Goal: Transaction & Acquisition: Purchase product/service

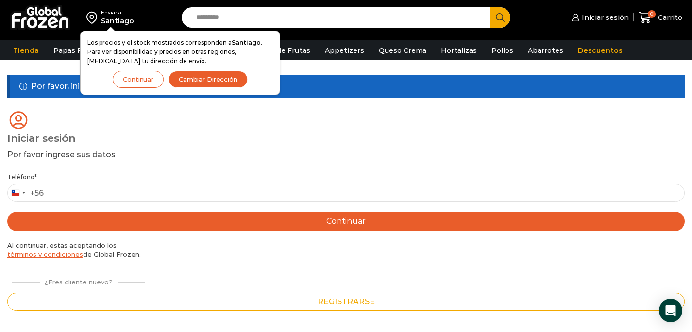
click at [139, 78] on button "Continuar" at bounding box center [138, 79] width 51 height 17
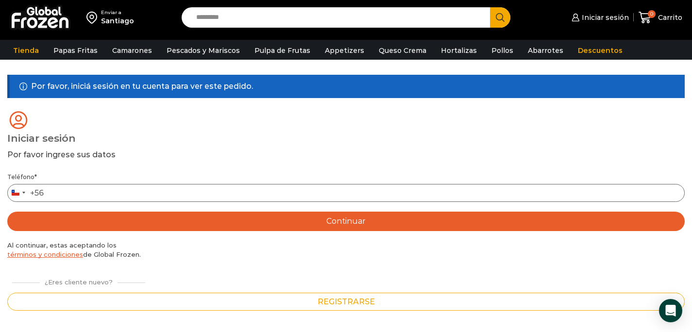
click at [135, 199] on input "Teléfono *" at bounding box center [345, 193] width 677 height 18
click at [611, 25] on link "Iniciar sesión" at bounding box center [598, 17] width 59 height 19
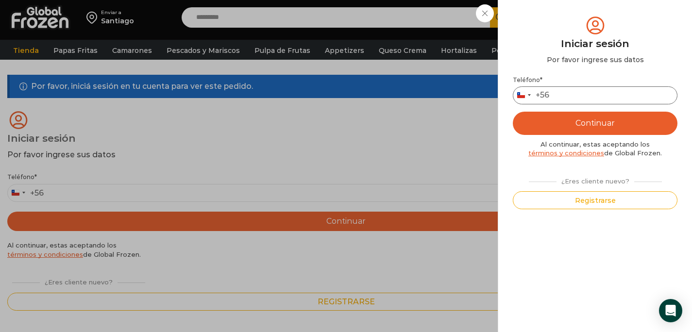
click at [594, 99] on input "Teléfono *" at bounding box center [595, 95] width 165 height 18
type input "*********"
click at [616, 120] on button "Continuar" at bounding box center [595, 123] width 165 height 23
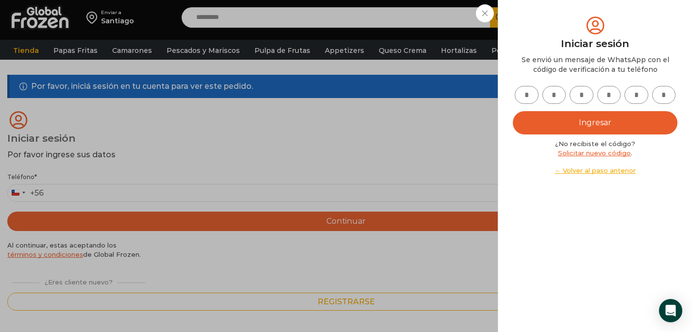
click at [520, 96] on input "text" at bounding box center [527, 95] width 24 height 18
type input "*"
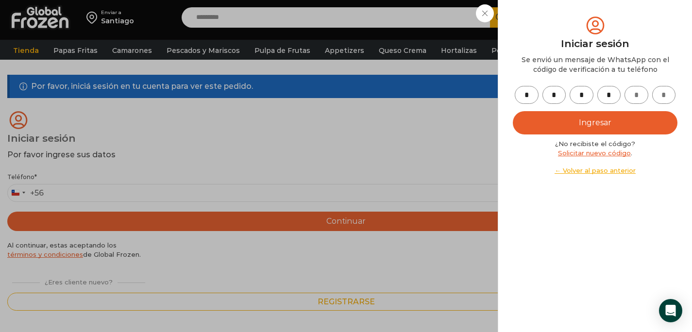
type input "*"
click at [546, 114] on button "Ingresar" at bounding box center [595, 122] width 165 height 23
click at [583, 126] on button "Ingresar" at bounding box center [595, 122] width 165 height 23
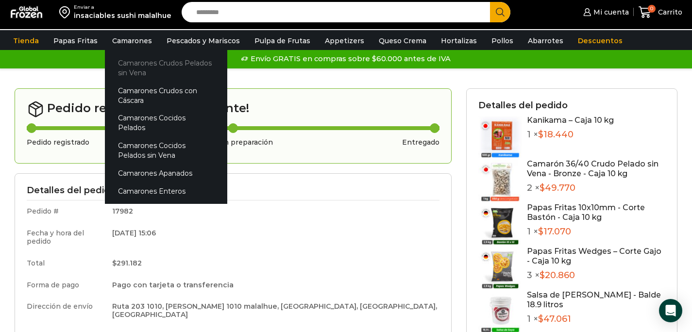
click at [134, 65] on link "Camarones Crudos Pelados sin Vena" at bounding box center [166, 68] width 122 height 28
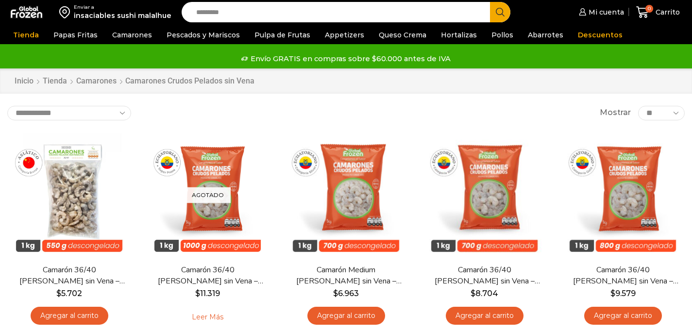
scroll to position [11, 0]
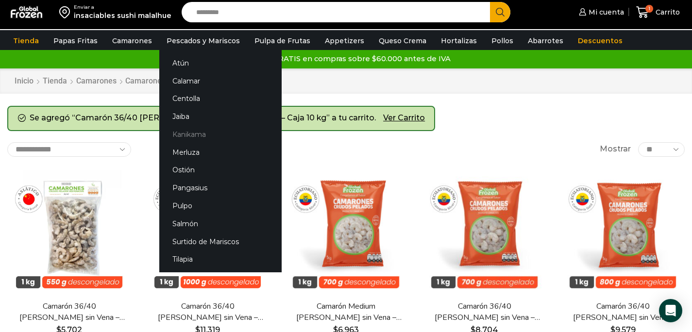
click at [193, 135] on link "Kanikama" at bounding box center [220, 135] width 122 height 18
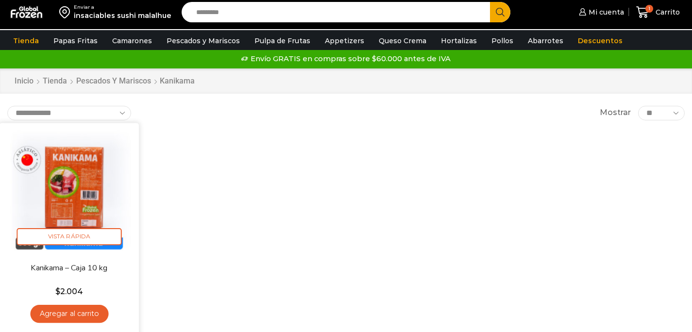
click at [77, 313] on link "Agregar al carrito" at bounding box center [69, 314] width 78 height 18
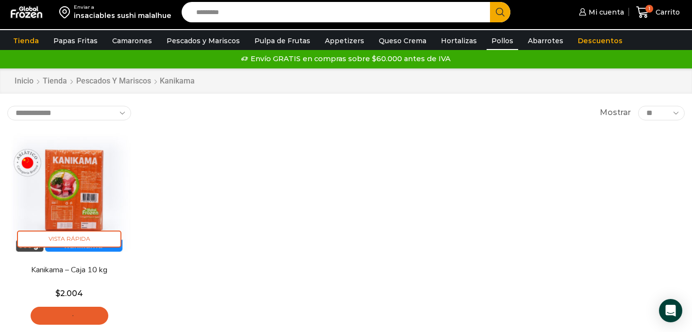
click at [488, 42] on link "Pollos" at bounding box center [502, 41] width 32 height 18
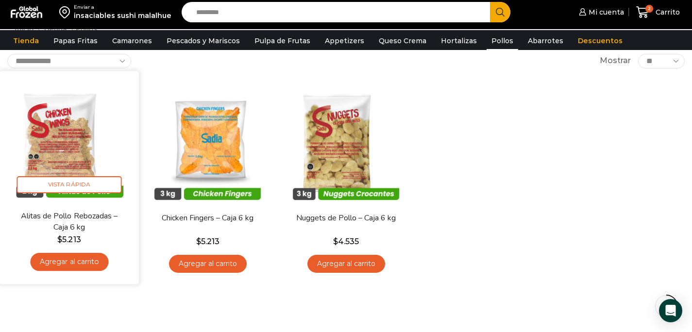
click at [91, 263] on link "Agregar al carrito" at bounding box center [69, 262] width 78 height 18
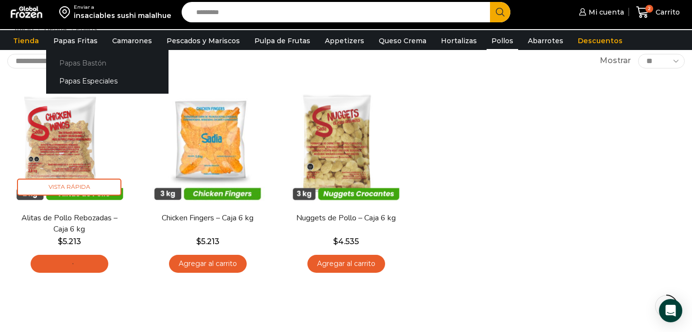
click at [75, 63] on link "Papas Bastón" at bounding box center [107, 63] width 122 height 18
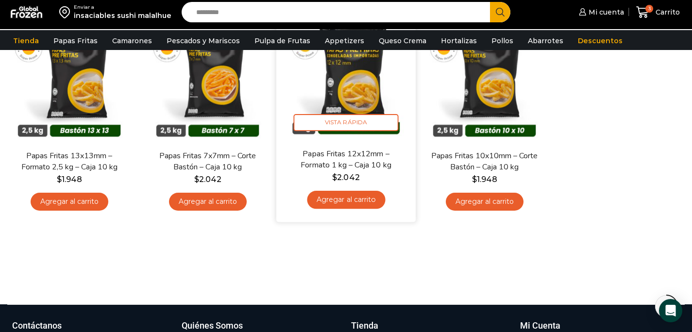
scroll to position [124, 0]
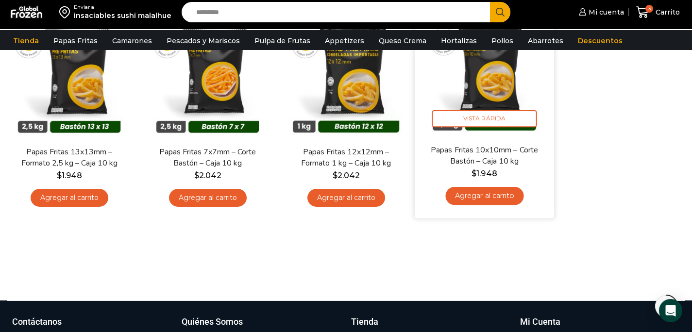
click at [497, 200] on link "Agregar al carrito" at bounding box center [484, 196] width 78 height 18
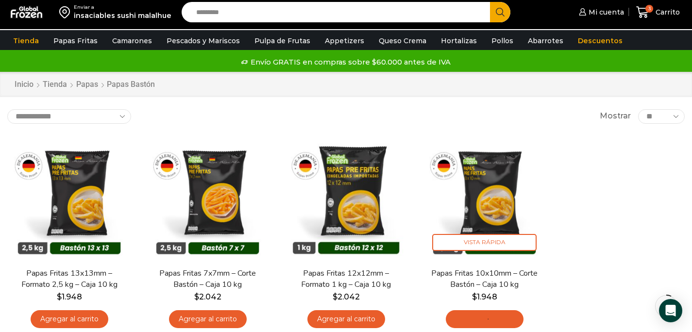
scroll to position [0, 0]
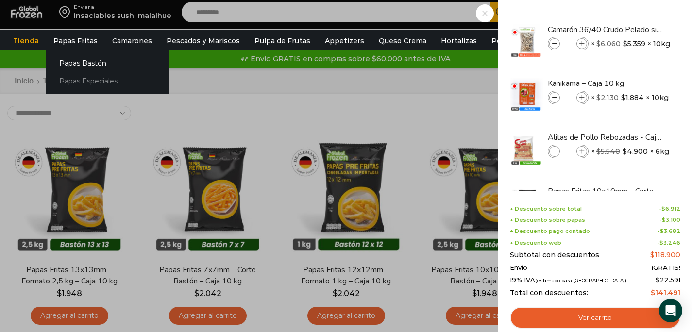
click at [84, 81] on link "Papas Especiales" at bounding box center [107, 81] width 122 height 18
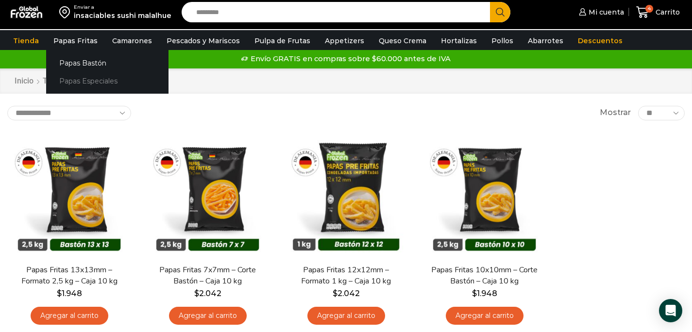
click at [80, 82] on link "Papas Especiales" at bounding box center [107, 81] width 122 height 18
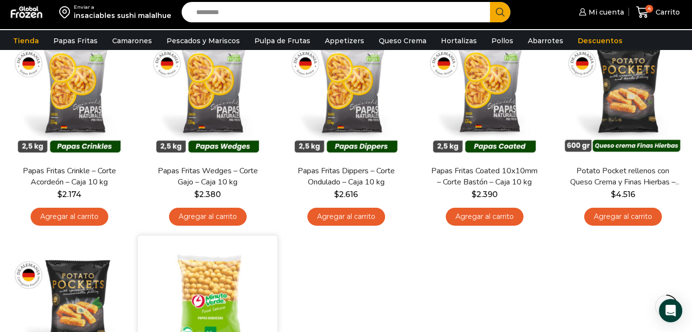
scroll to position [111, 0]
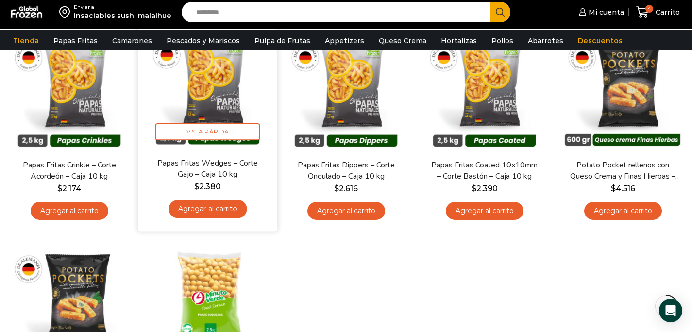
click at [233, 211] on link "Agregar al carrito" at bounding box center [207, 209] width 78 height 18
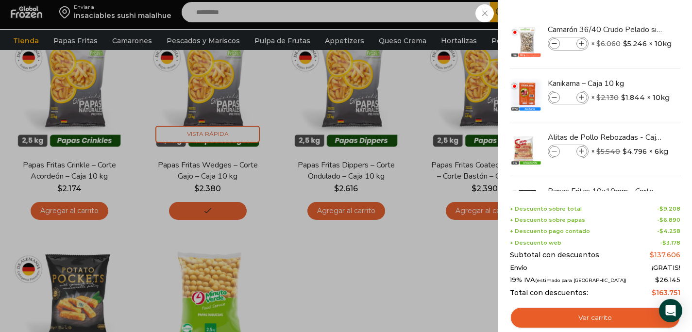
click at [648, 14] on div "5 [GEOGRAPHIC_DATA] 5 5 Shopping Cart *" at bounding box center [658, 12] width 49 height 23
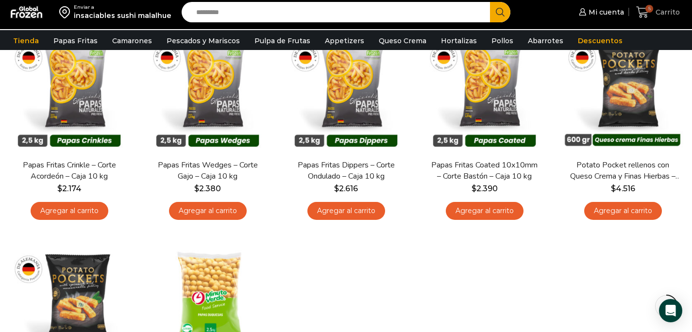
click at [645, 13] on icon at bounding box center [642, 12] width 13 height 12
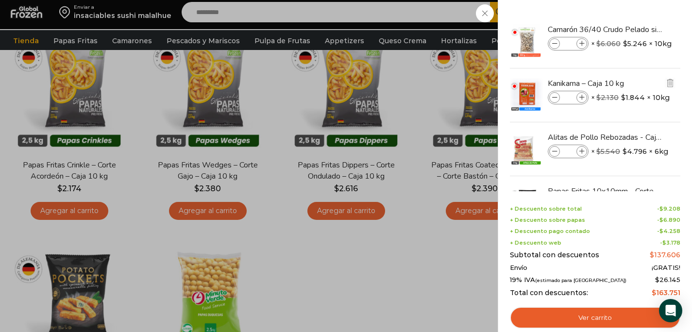
scroll to position [108, 0]
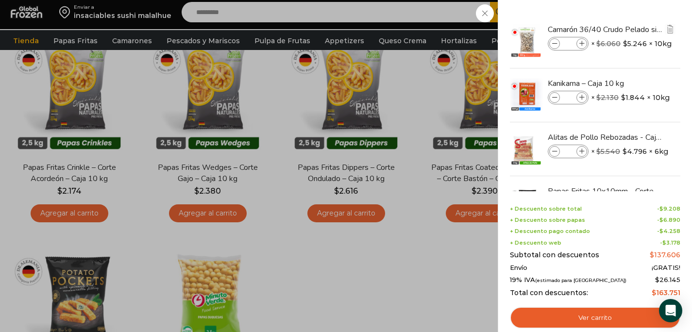
click at [581, 45] on icon at bounding box center [581, 43] width 5 height 5
type input "*"
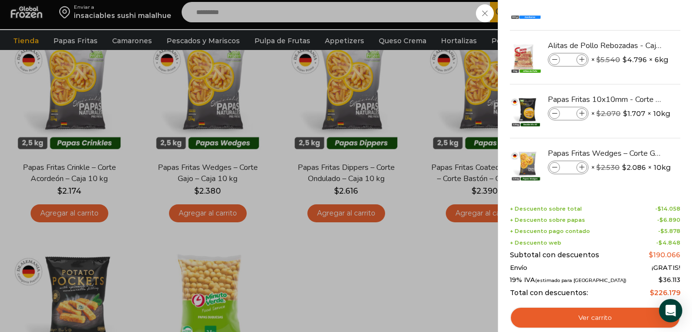
scroll to position [97, 0]
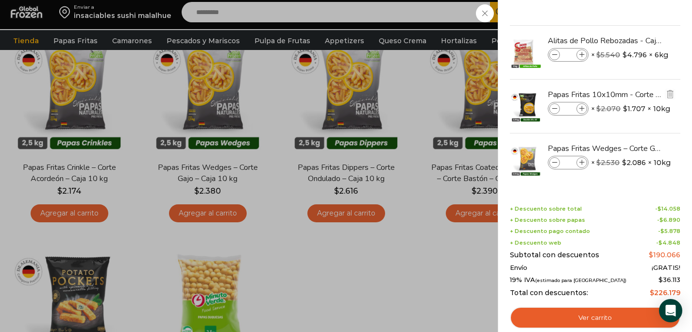
click at [582, 108] on icon at bounding box center [581, 108] width 5 height 5
type input "*"
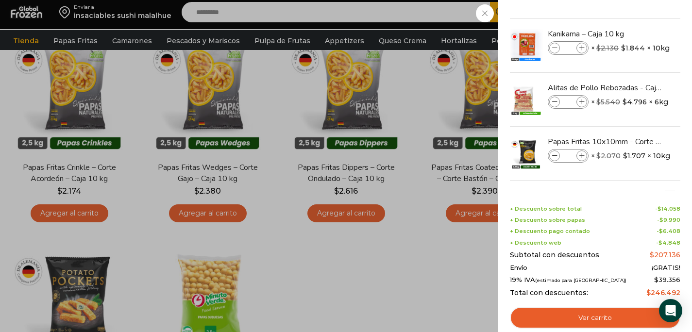
scroll to position [87, 0]
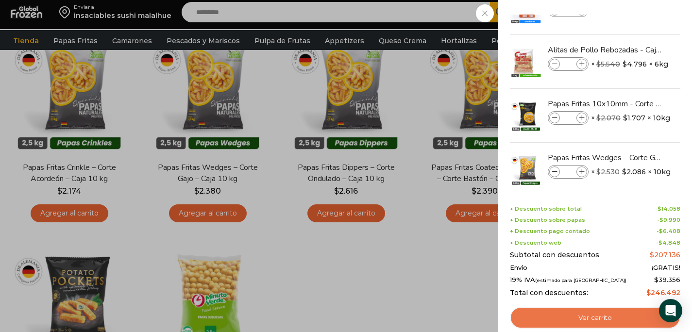
click at [587, 315] on link "Ver carrito" at bounding box center [595, 318] width 170 height 22
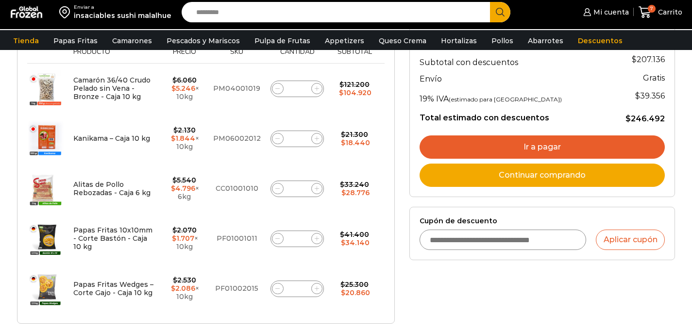
scroll to position [195, 0]
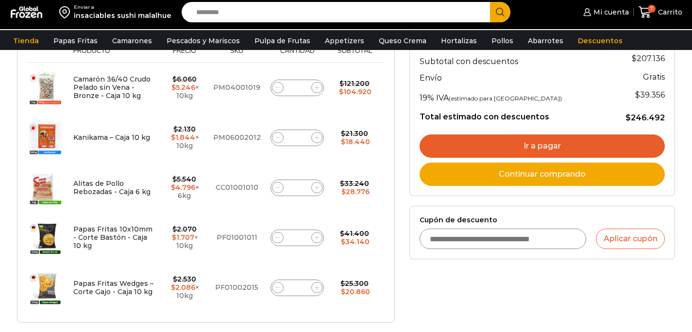
click at [485, 144] on link "Ir a pagar" at bounding box center [541, 145] width 245 height 23
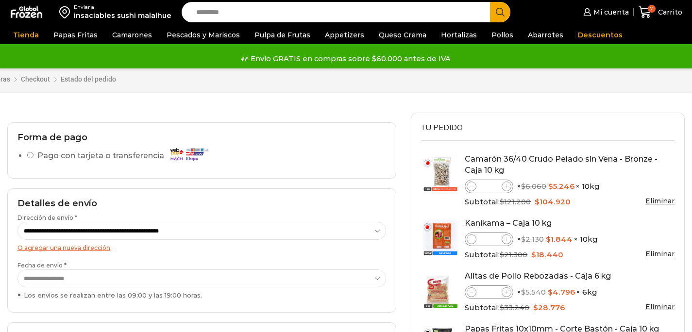
select select "*"
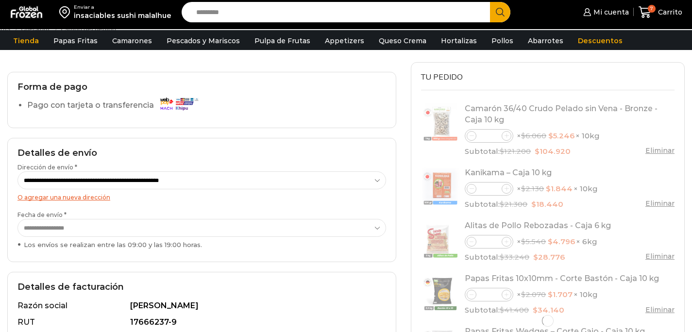
scroll to position [69, 0]
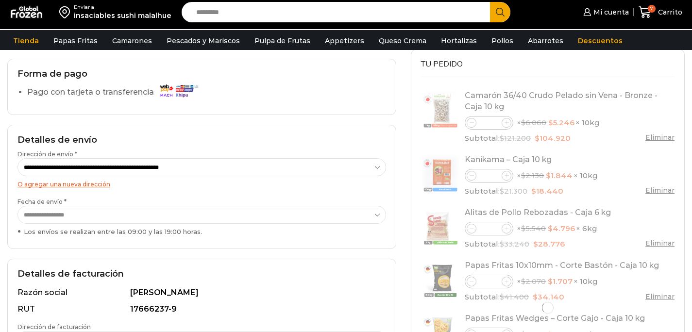
click at [348, 216] on select "**********" at bounding box center [201, 215] width 368 height 18
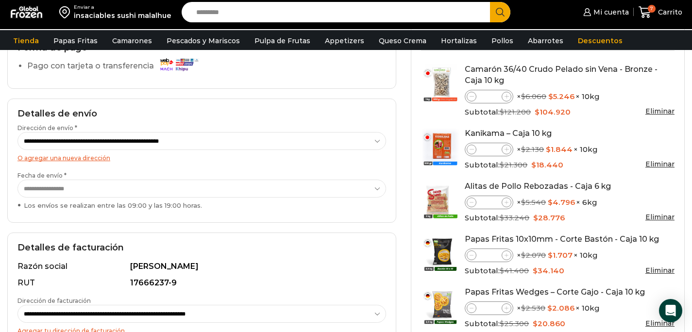
scroll to position [94, 0]
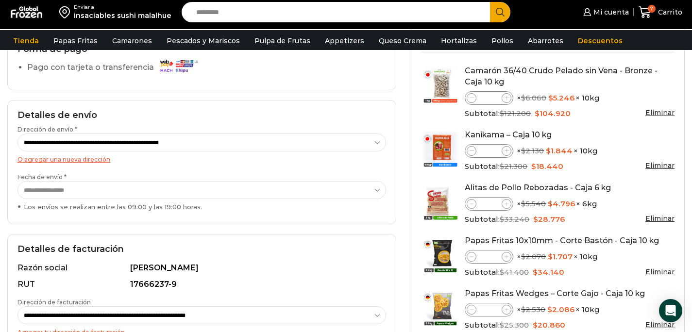
click at [506, 97] on icon at bounding box center [506, 98] width 4 height 4
type input "*"
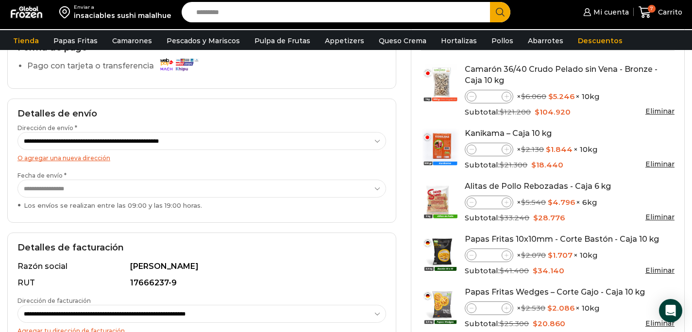
scroll to position [95, 0]
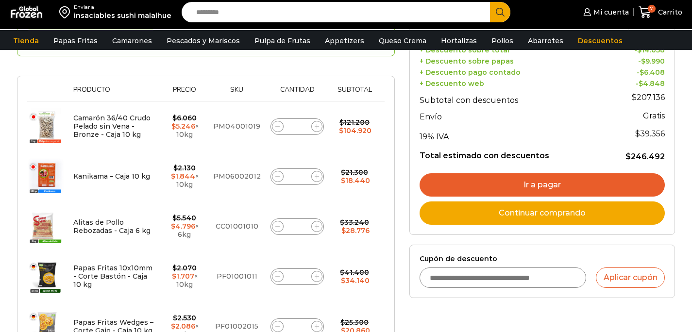
scroll to position [151, 0]
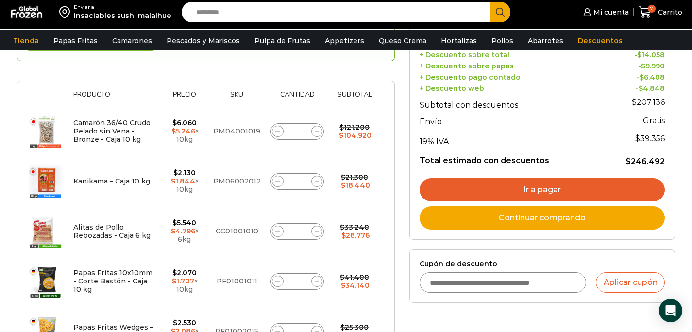
click at [315, 129] on icon at bounding box center [317, 131] width 4 height 4
type input "*"
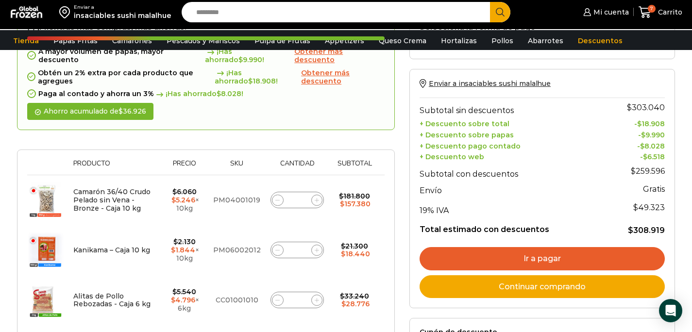
scroll to position [130, 0]
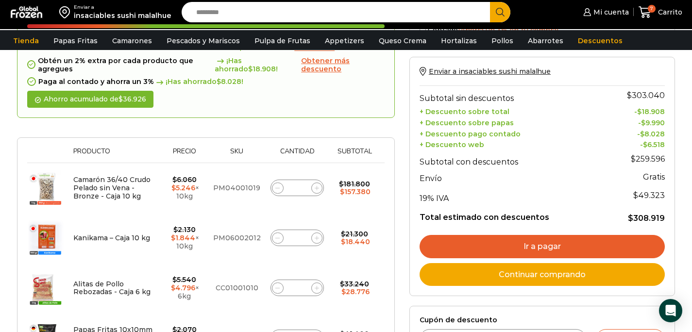
click at [468, 243] on link "Ir a pagar" at bounding box center [541, 246] width 245 height 23
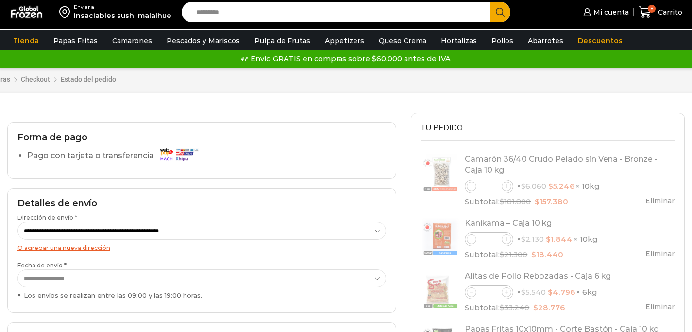
select select "*"
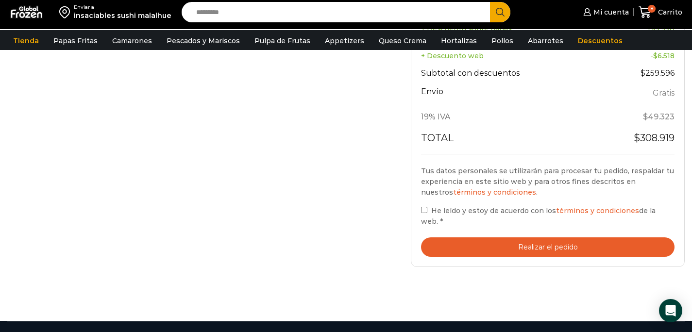
scroll to position [448, 0]
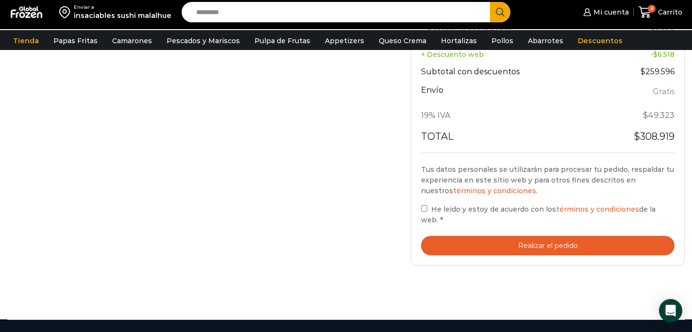
click at [486, 248] on button "Realizar el pedido" at bounding box center [547, 246] width 253 height 20
